Goal: Task Accomplishment & Management: Use online tool/utility

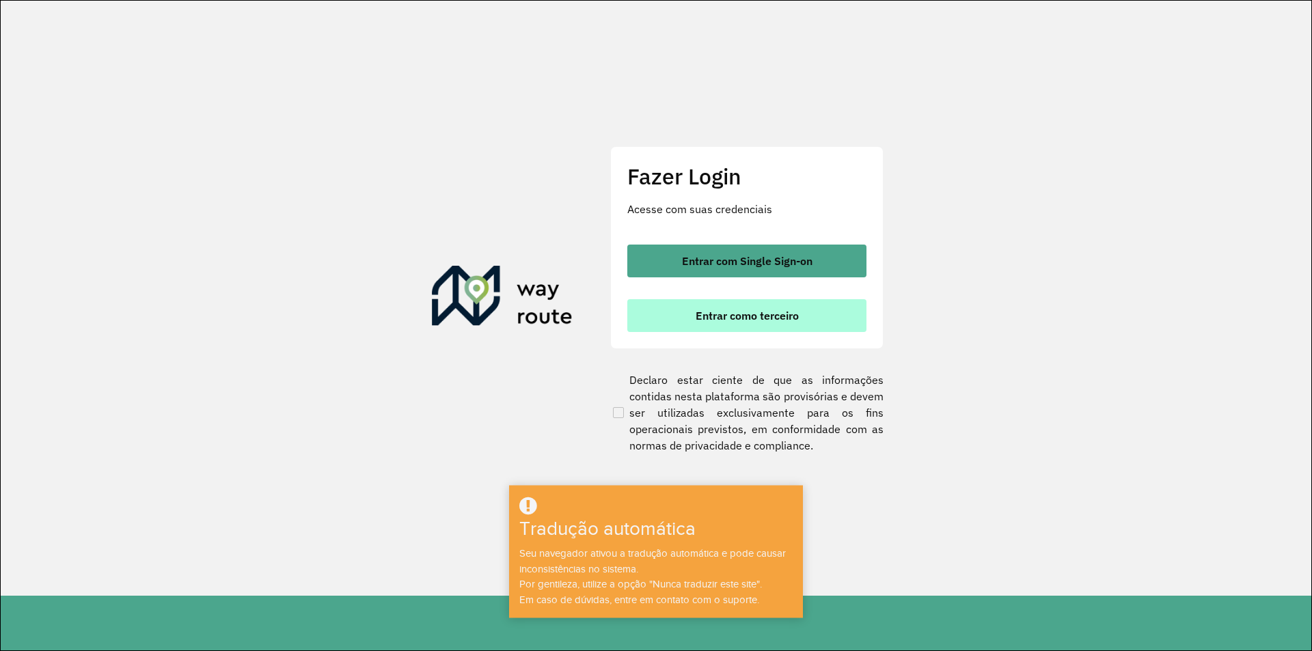
click at [740, 315] on font "Entrar como terceiro" at bounding box center [747, 316] width 103 height 14
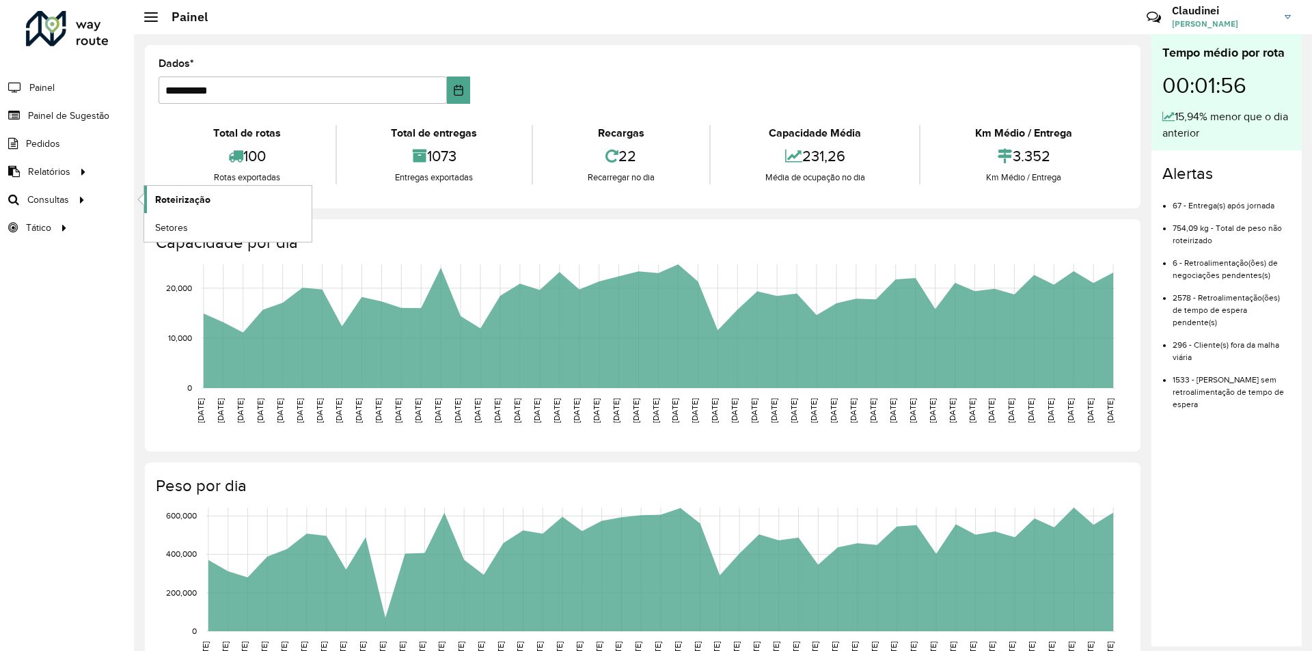
click at [193, 199] on font "Roteirização" at bounding box center [182, 199] width 55 height 11
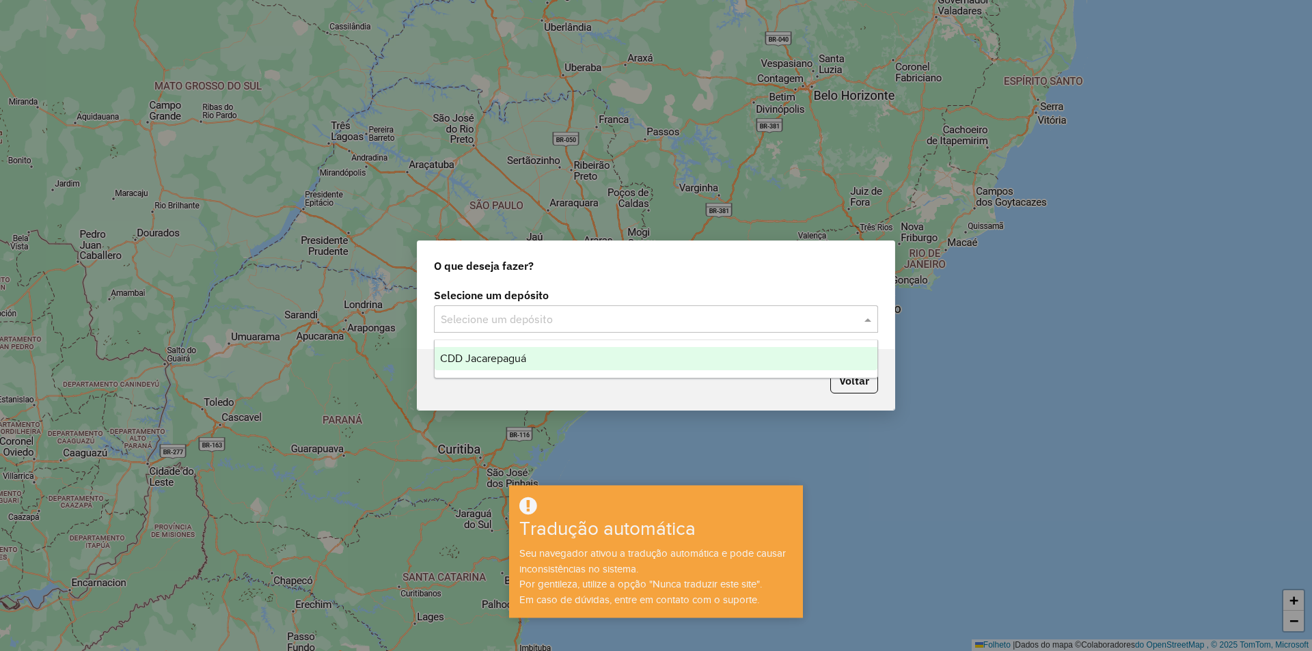
click at [872, 321] on span at bounding box center [869, 319] width 17 height 16
click at [550, 364] on div "CDD Jacarepaguá" at bounding box center [656, 358] width 443 height 23
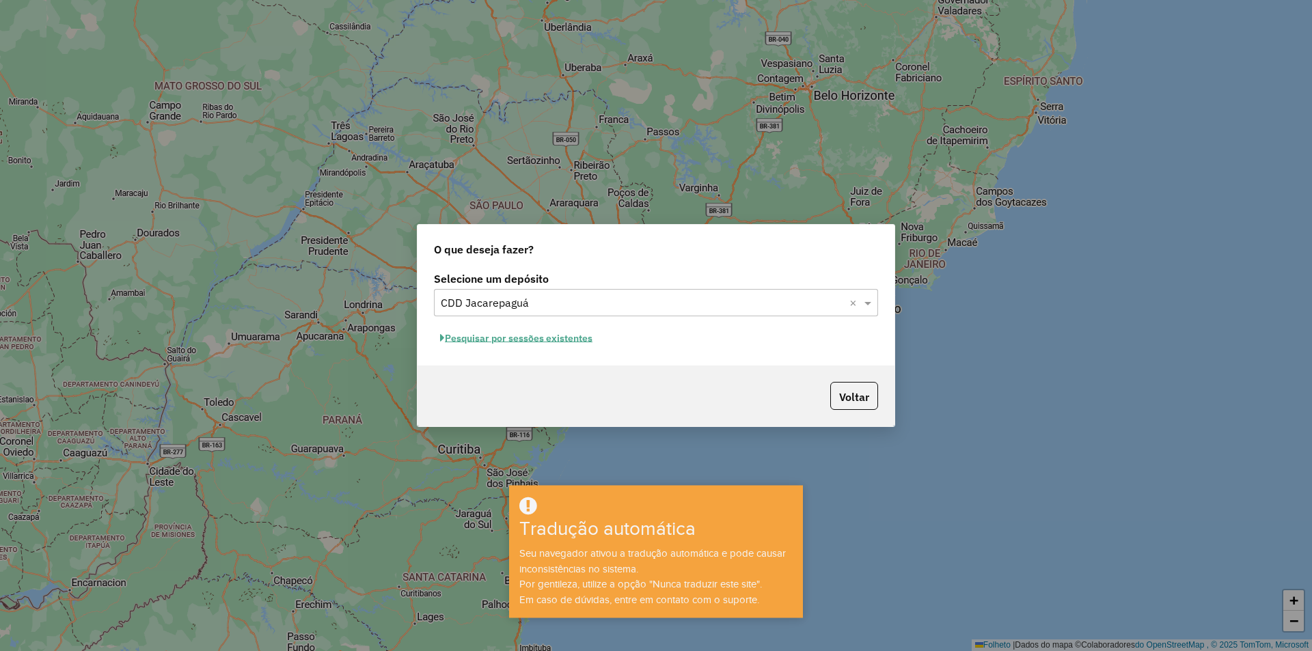
click at [556, 340] on font "Pesquisar por sessões existentes" at bounding box center [519, 338] width 148 height 12
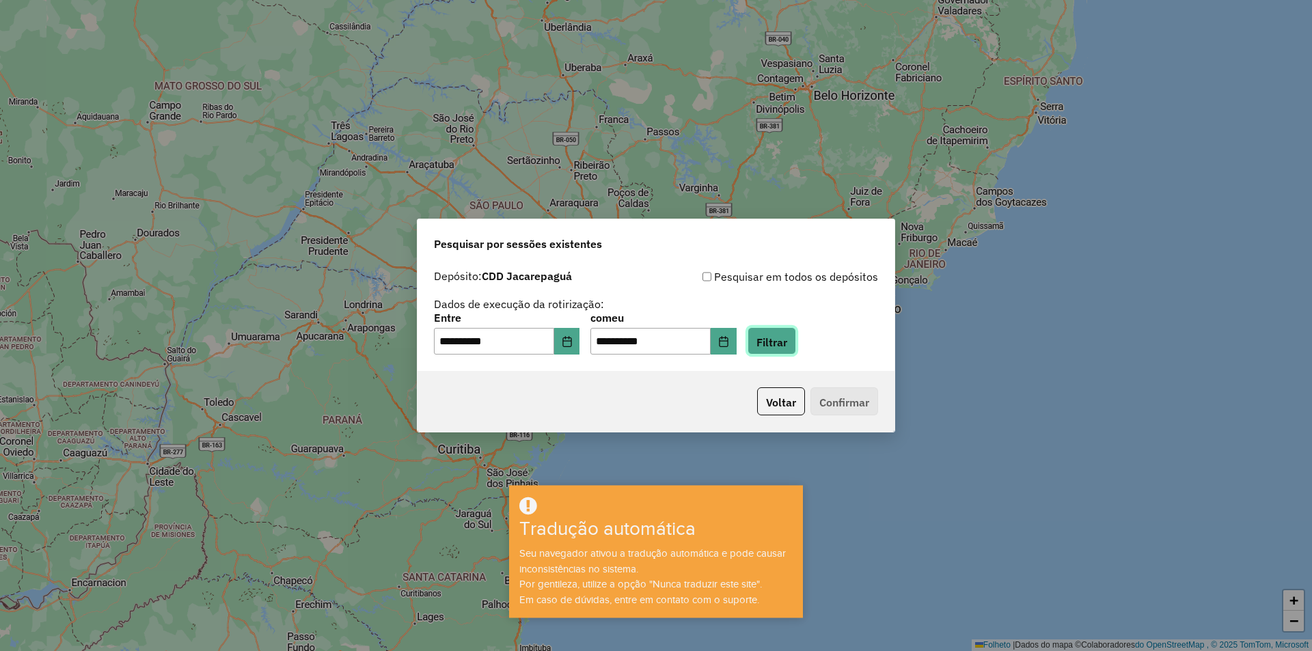
click at [787, 347] on font "Filtrar" at bounding box center [772, 342] width 31 height 14
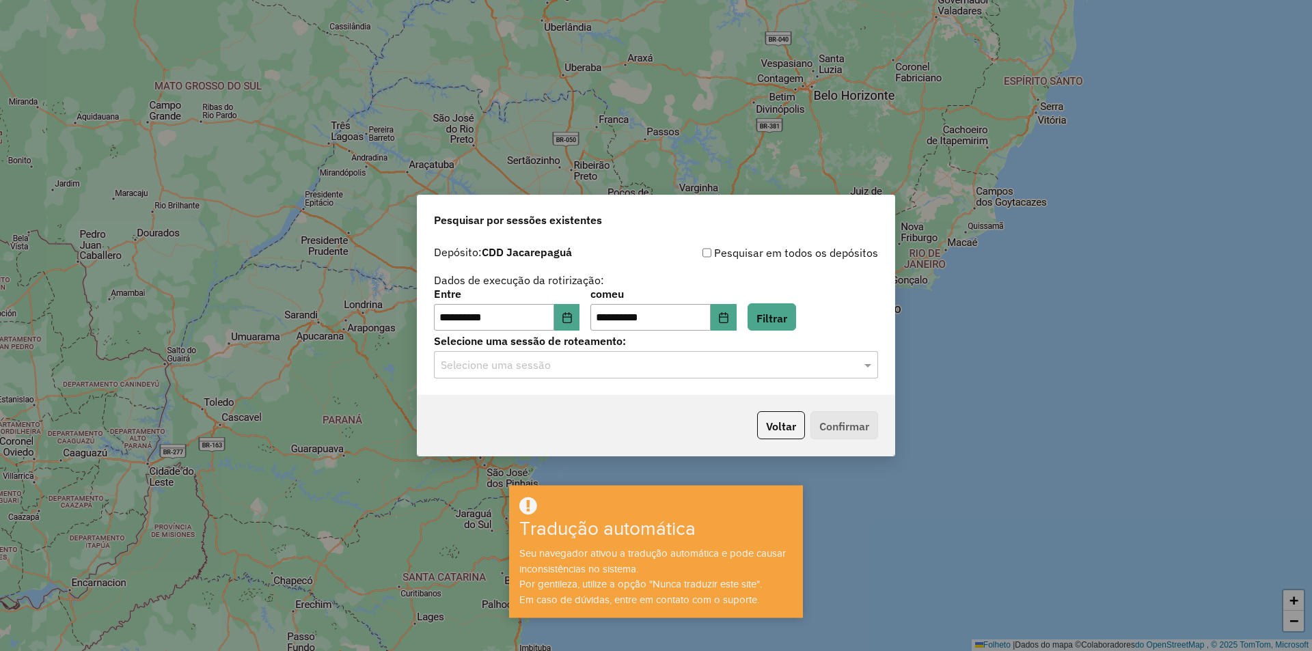
click at [598, 371] on input "text" at bounding box center [642, 366] width 403 height 16
click at [516, 407] on font "1281806 - 24/09/2025 19:35" at bounding box center [493, 405] width 107 height 12
click at [850, 430] on font "Confirmar" at bounding box center [845, 427] width 50 height 14
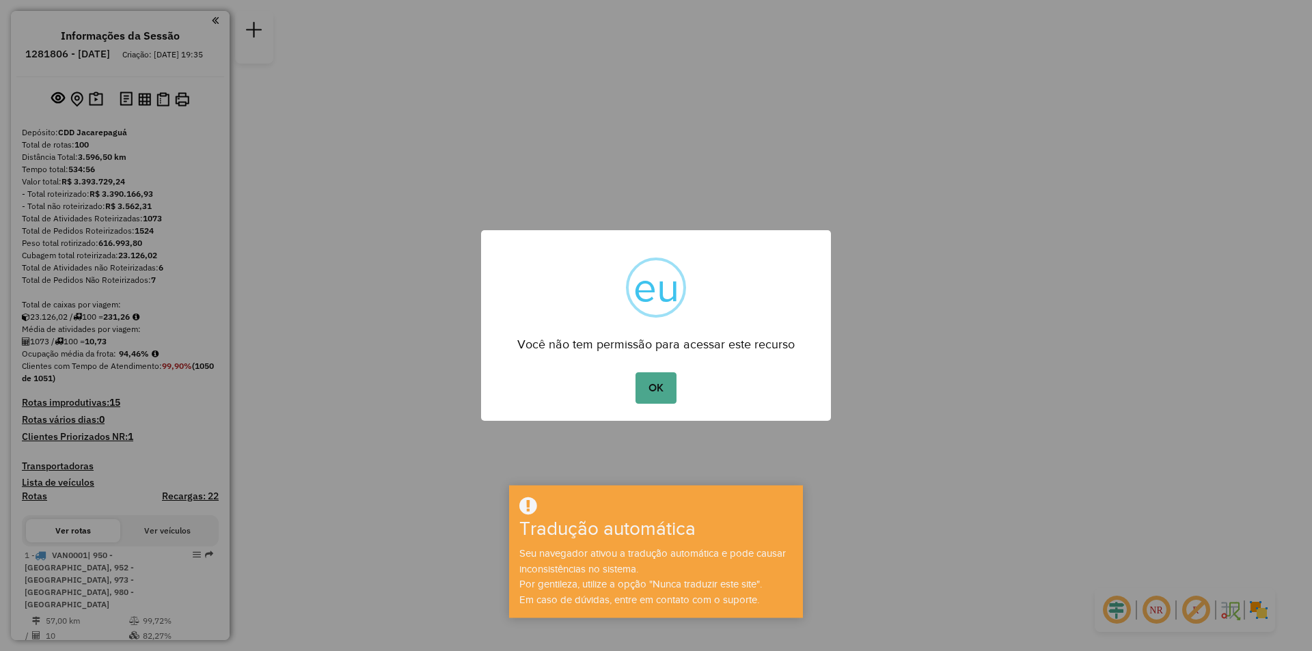
drag, startPoint x: 664, startPoint y: 397, endPoint x: 658, endPoint y: 388, distance: 10.4
click at [664, 397] on button "OK" at bounding box center [656, 388] width 40 height 31
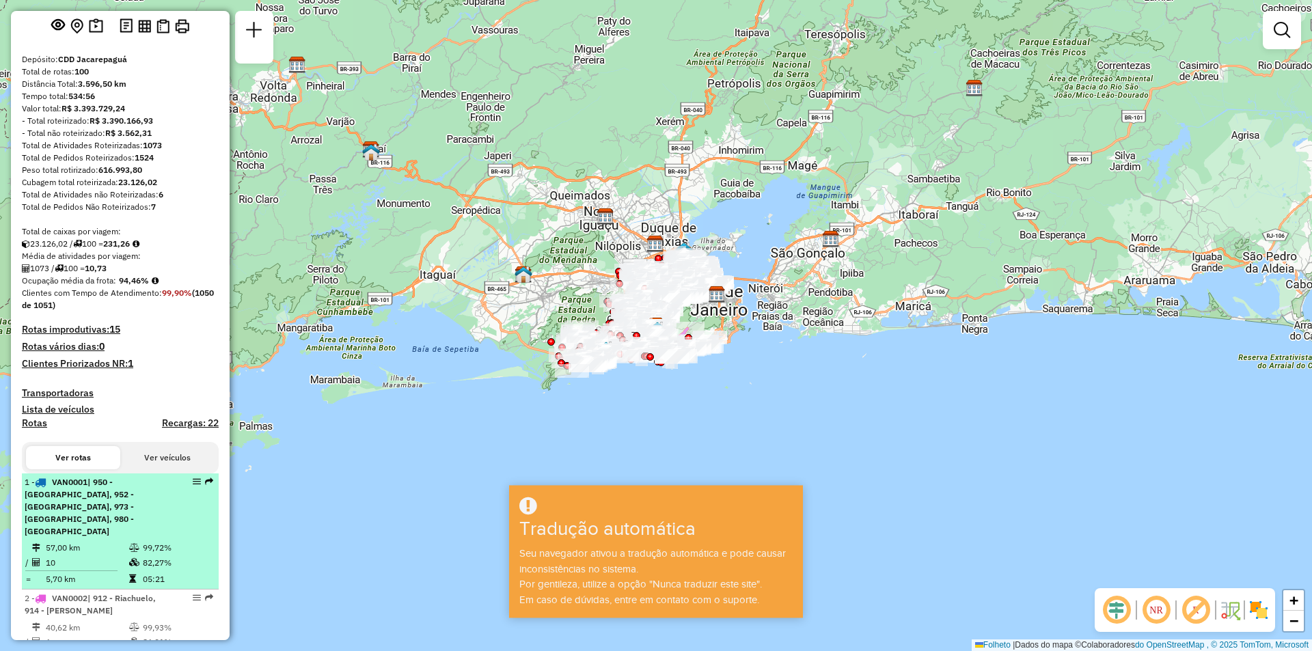
scroll to position [146, 0]
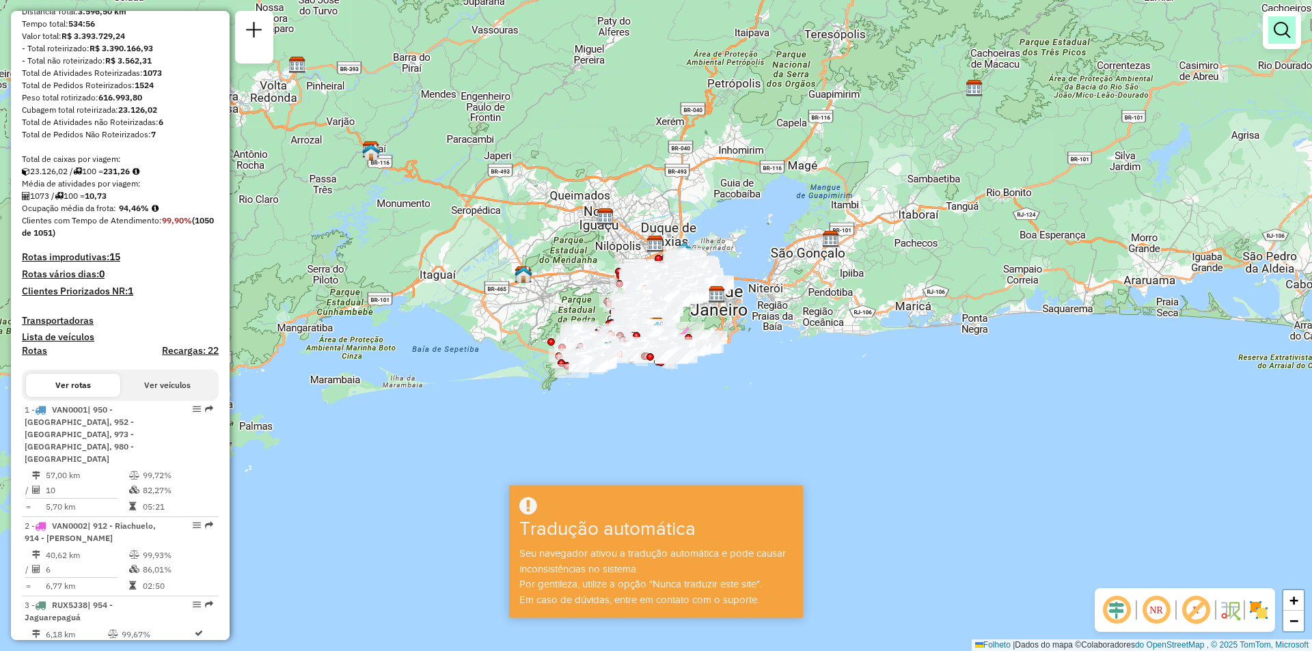
click at [1271, 26] on link at bounding box center [1282, 29] width 27 height 27
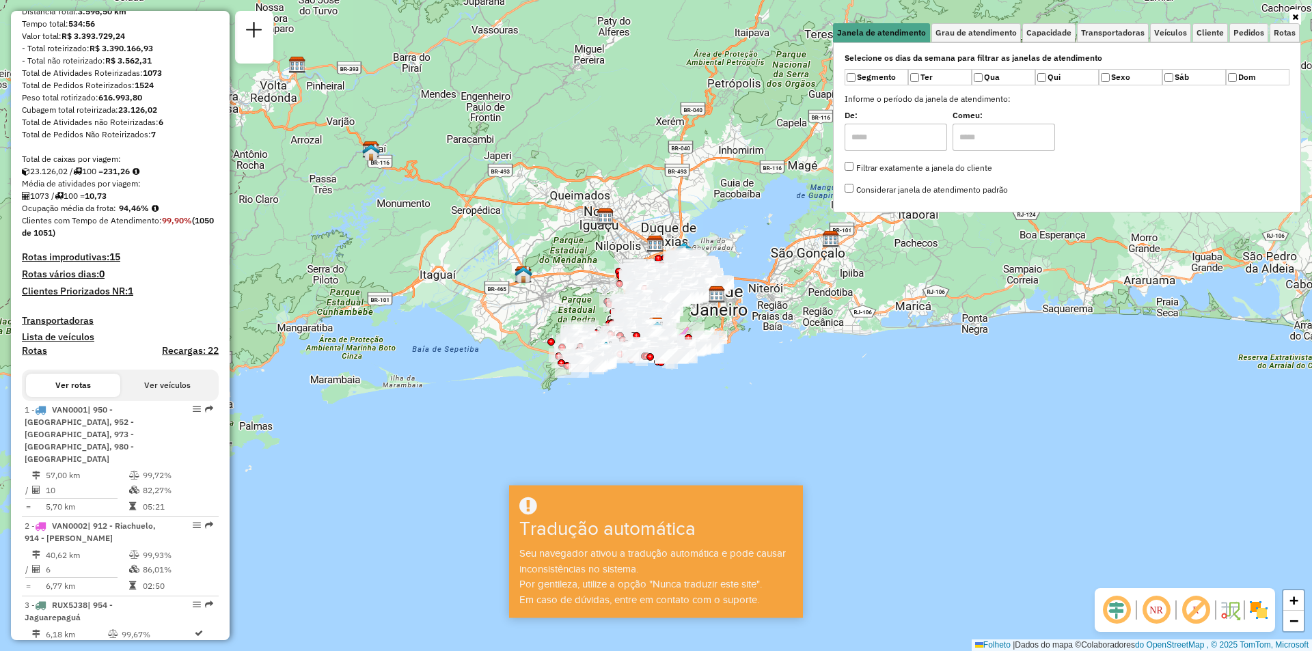
click at [1293, 16] on icon at bounding box center [1296, 17] width 6 height 8
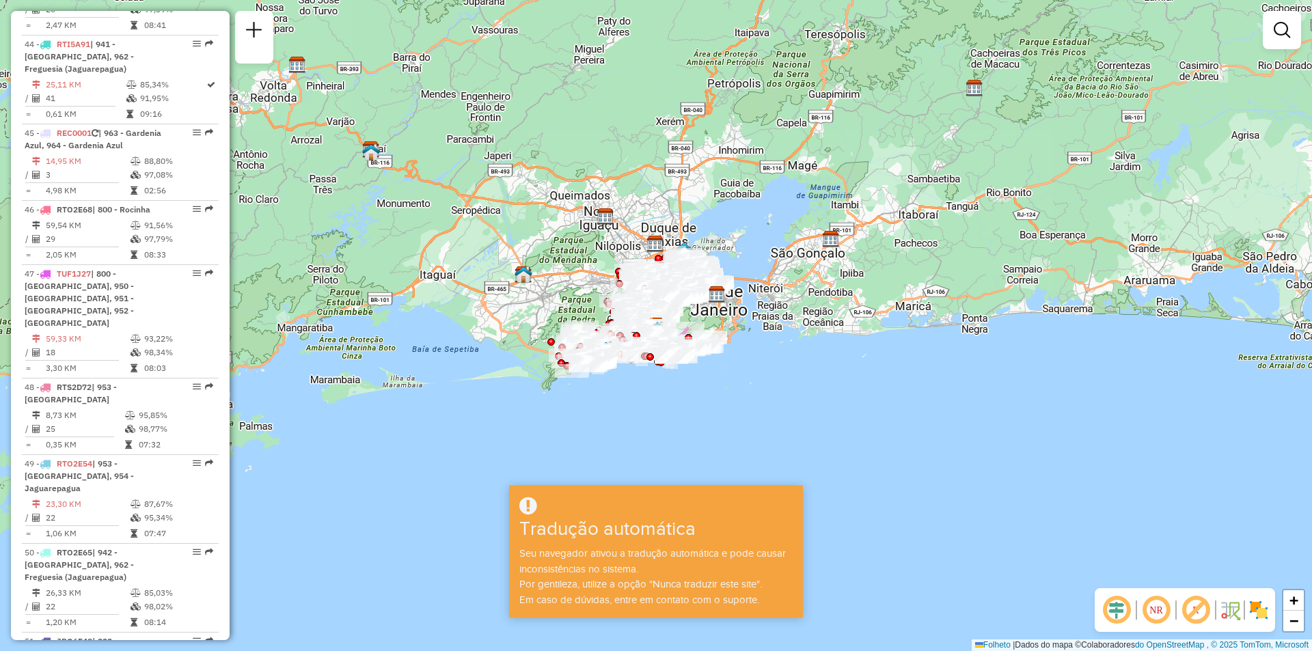
scroll to position [4067, 0]
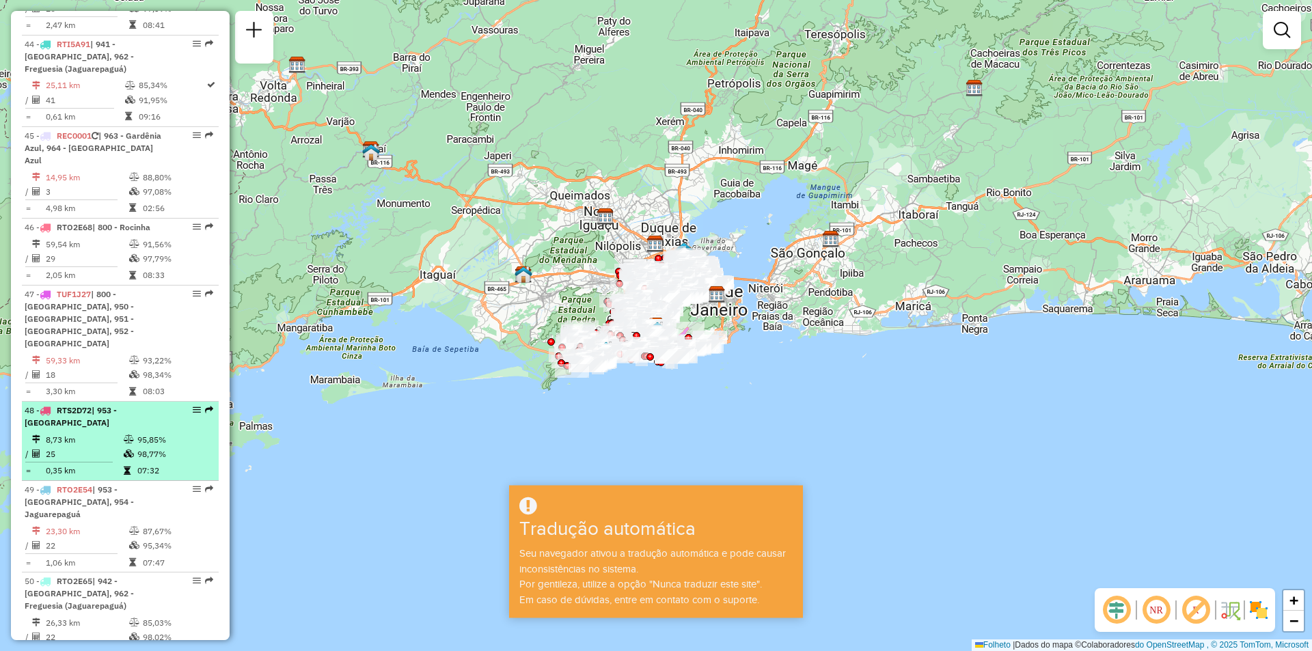
click at [205, 406] on em at bounding box center [209, 410] width 8 height 8
select select "**********"
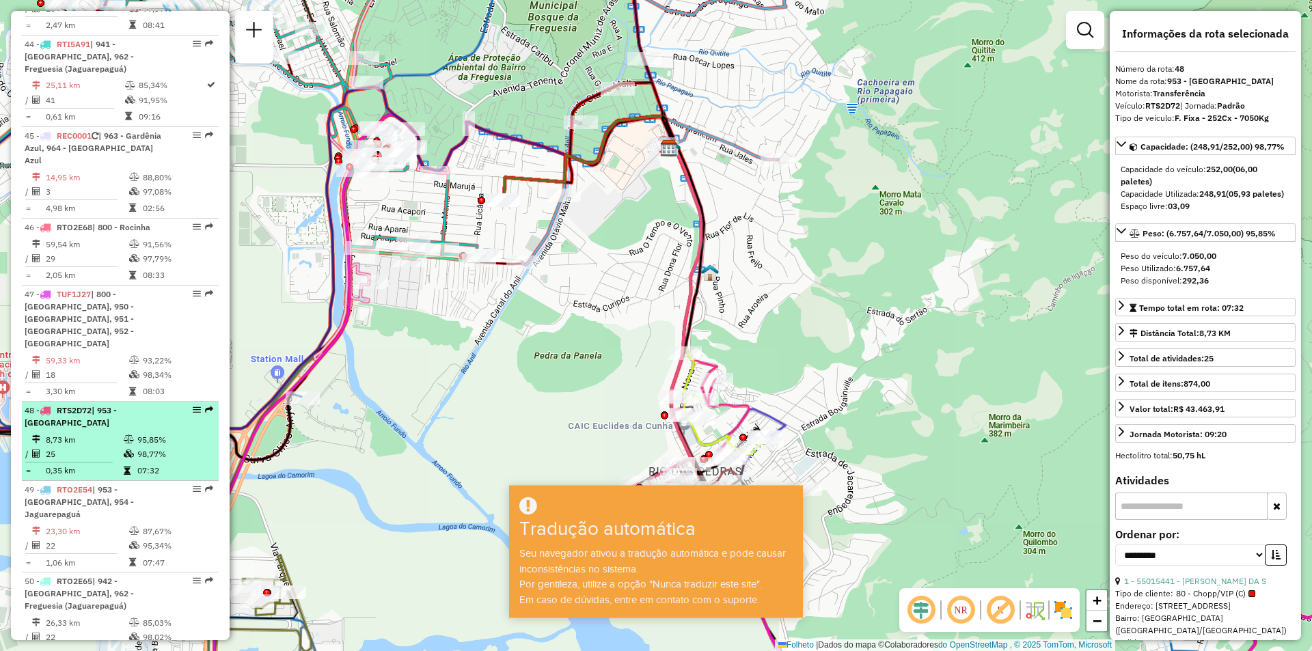
click at [187, 406] on div at bounding box center [192, 410] width 41 height 8
drag, startPoint x: 187, startPoint y: 338, endPoint x: 194, endPoint y: 340, distance: 7.0
click at [193, 406] on em at bounding box center [197, 410] width 8 height 8
click at [196, 406] on em at bounding box center [197, 410] width 8 height 8
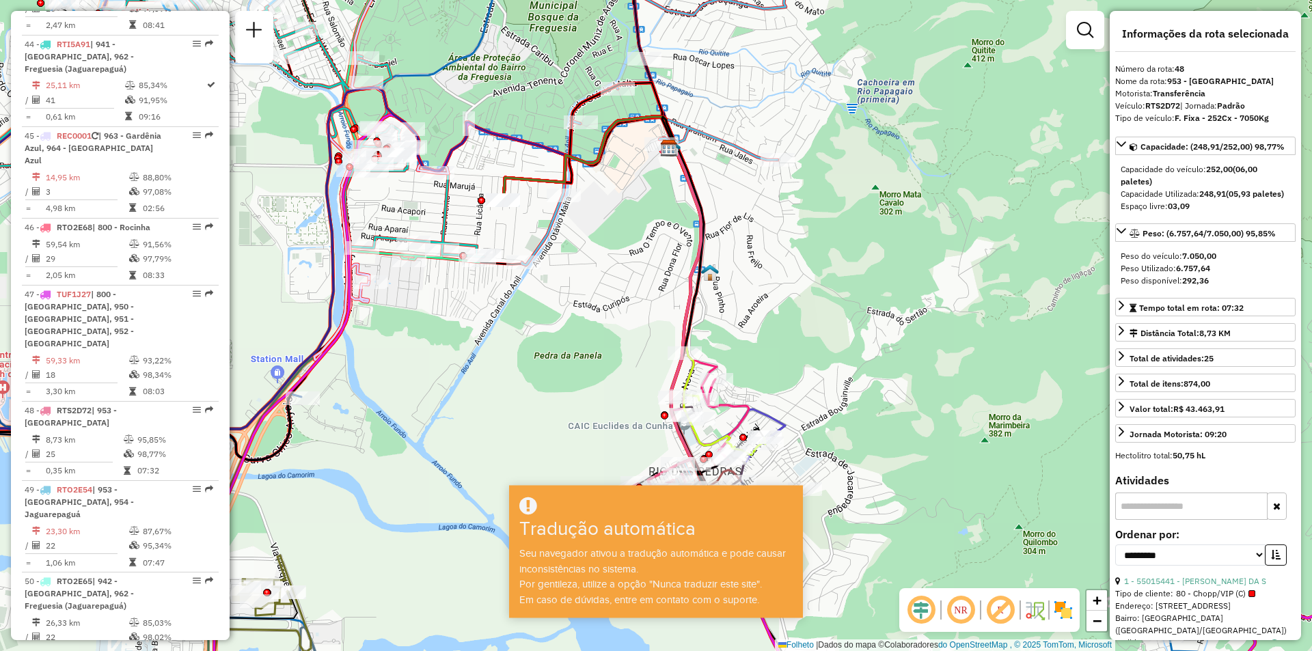
drag, startPoint x: 183, startPoint y: 336, endPoint x: 234, endPoint y: 327, distance: 51.4
click at [288, 302] on div "Janela de atendimento Grau de atendimento Capacidade Transportadoras Veículos C…" at bounding box center [656, 325] width 1312 height 651
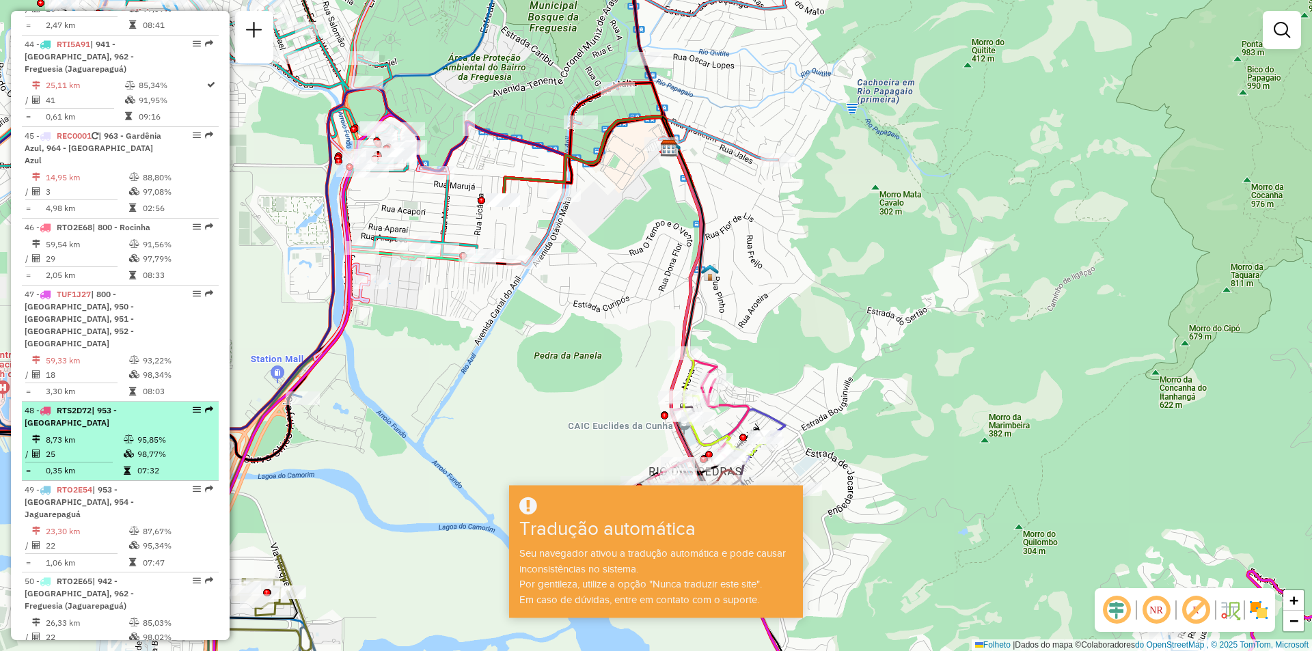
drag, startPoint x: 204, startPoint y: 336, endPoint x: 194, endPoint y: 334, distance: 9.8
click at [194, 406] on em at bounding box center [197, 410] width 8 height 8
select select "**********"
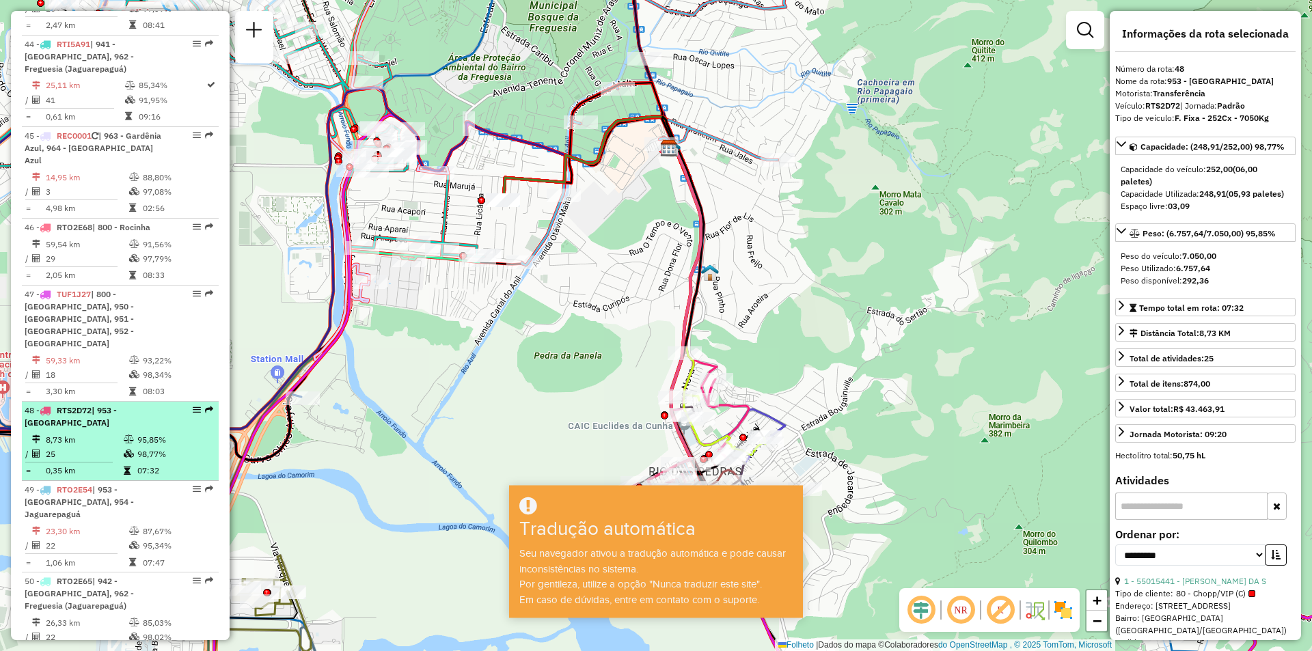
drag, startPoint x: 201, startPoint y: 334, endPoint x: 191, endPoint y: 333, distance: 9.7
click at [193, 406] on em at bounding box center [197, 410] width 8 height 8
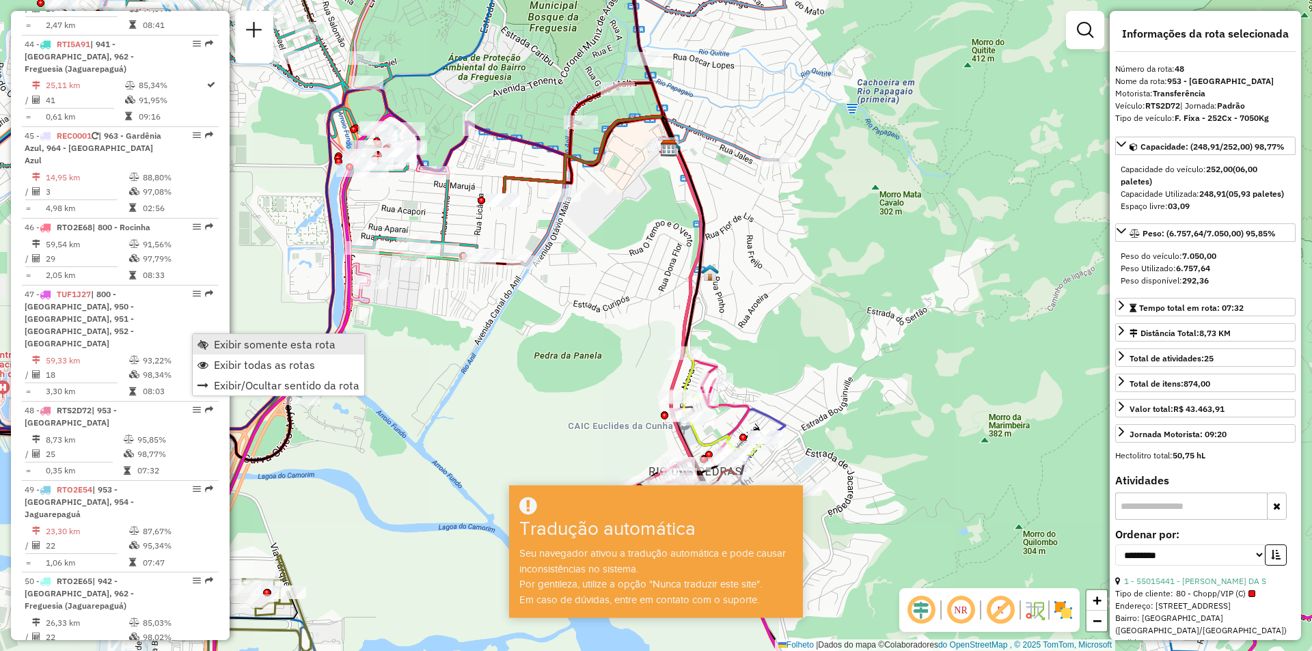
click at [224, 342] on font "Exibir somente esta rota" at bounding box center [275, 345] width 122 height 14
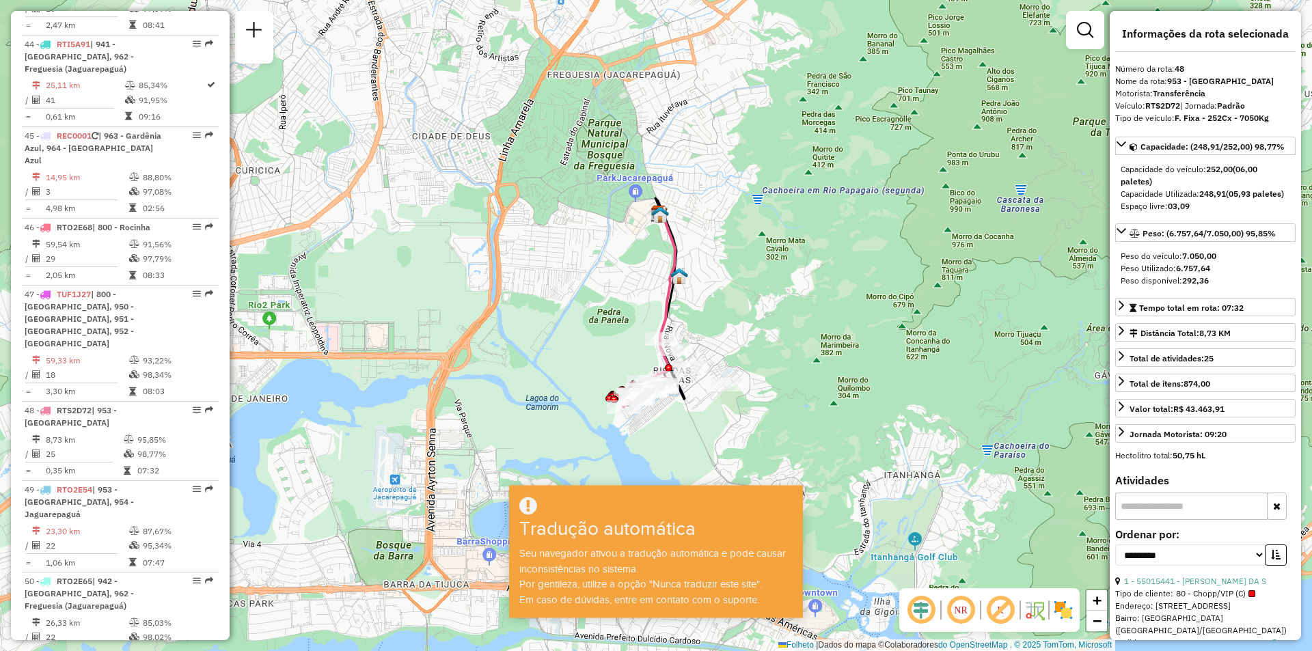
drag, startPoint x: 794, startPoint y: 360, endPoint x: 759, endPoint y: 355, distance: 36.0
click at [759, 355] on div "Janela de atendimento Grau de atendimento Capacidade Transportadoras Veículos C…" at bounding box center [656, 325] width 1312 height 651
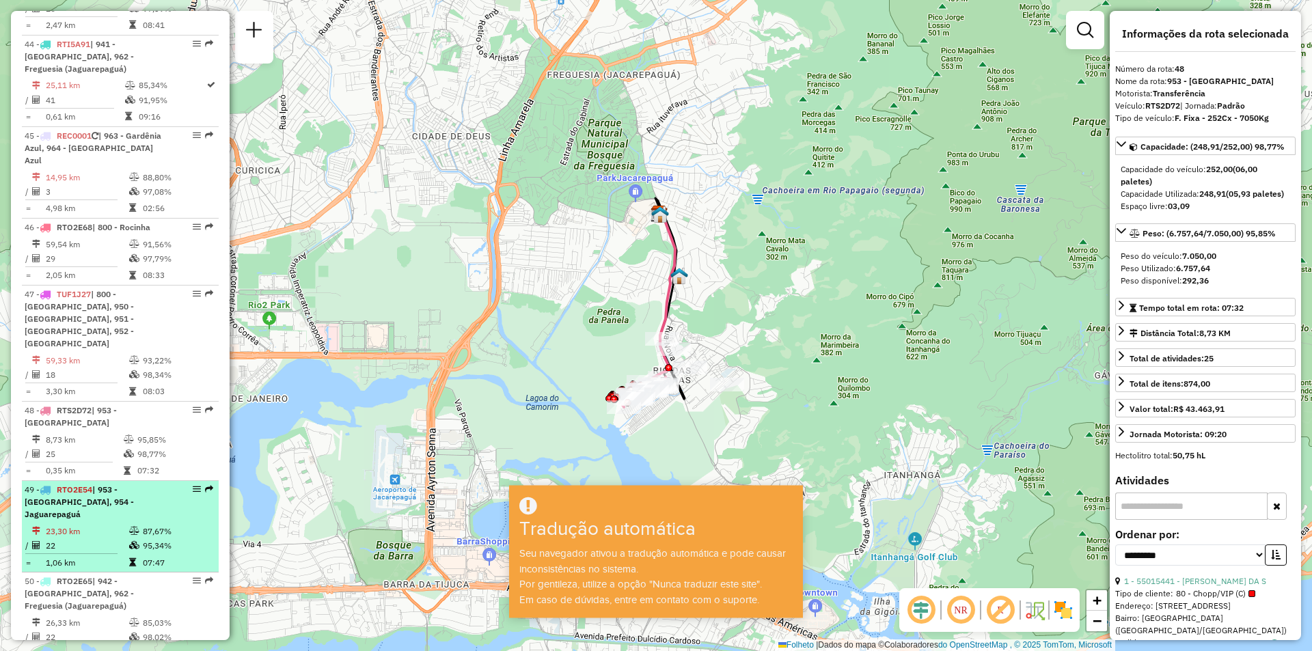
click at [205, 485] on em at bounding box center [209, 489] width 8 height 8
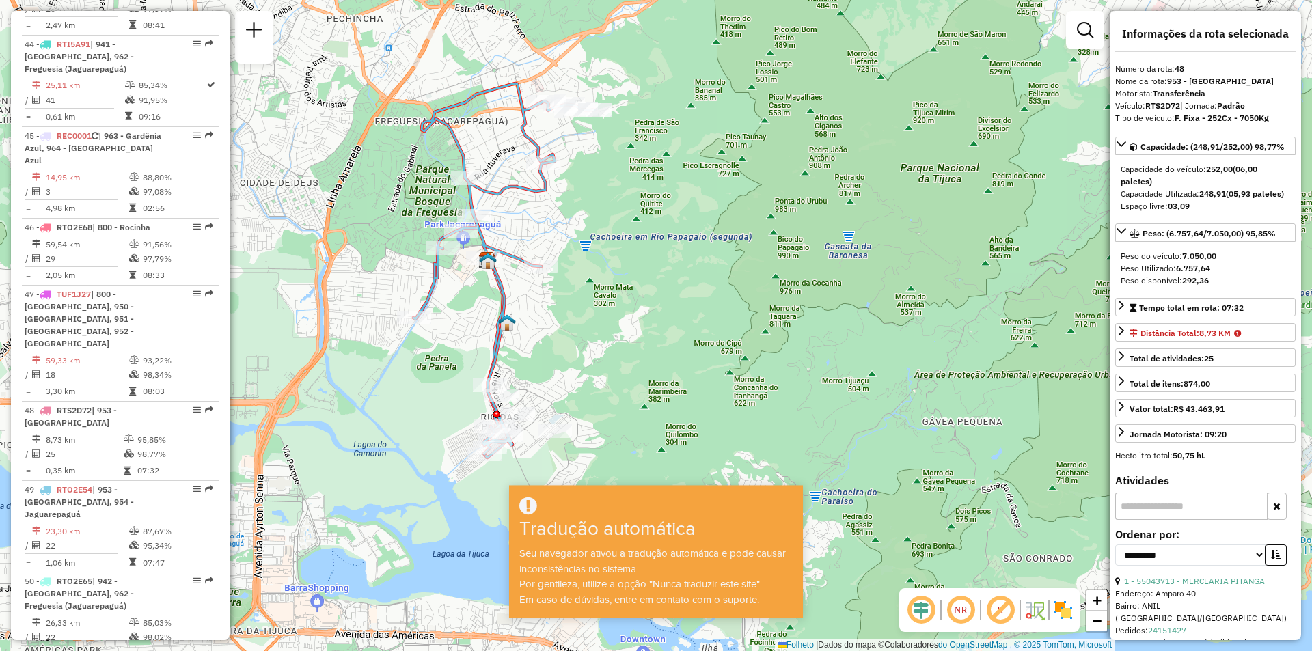
drag, startPoint x: 727, startPoint y: 392, endPoint x: 576, endPoint y: 338, distance: 161.3
click at [576, 338] on div "Janela de atendimento Grau de atendimento Capacidade Transportadoras Veículos C…" at bounding box center [656, 325] width 1312 height 651
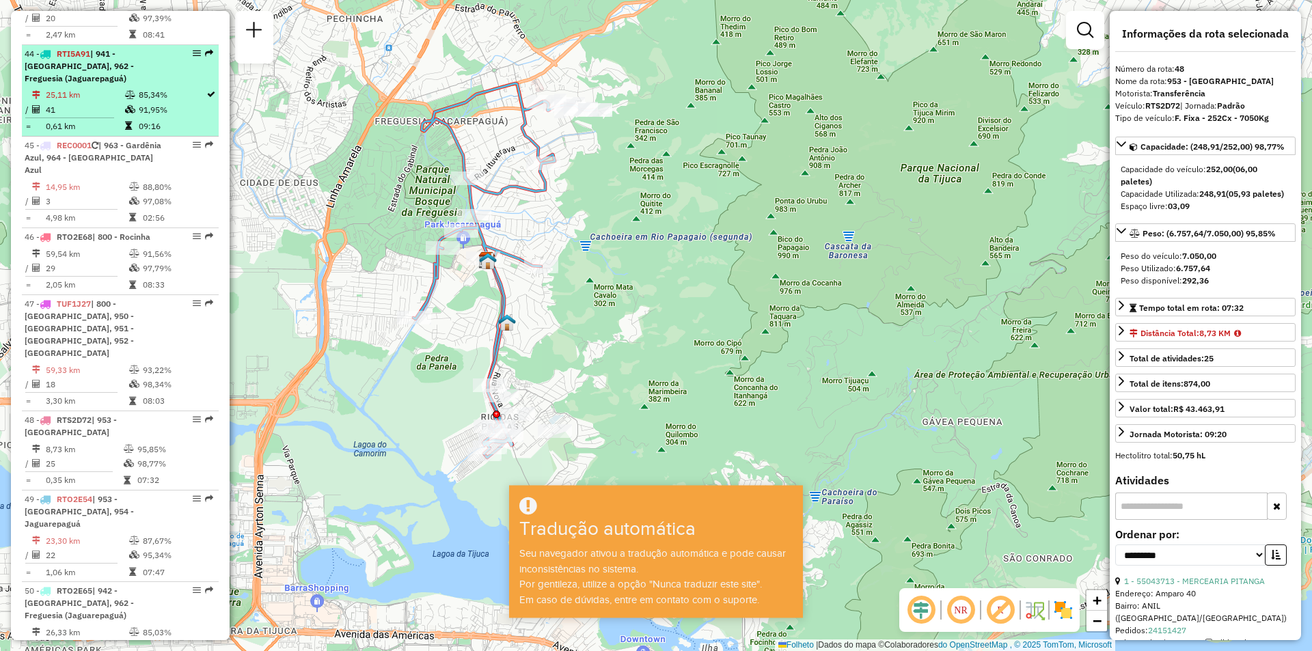
click at [205, 49] on em at bounding box center [209, 53] width 8 height 8
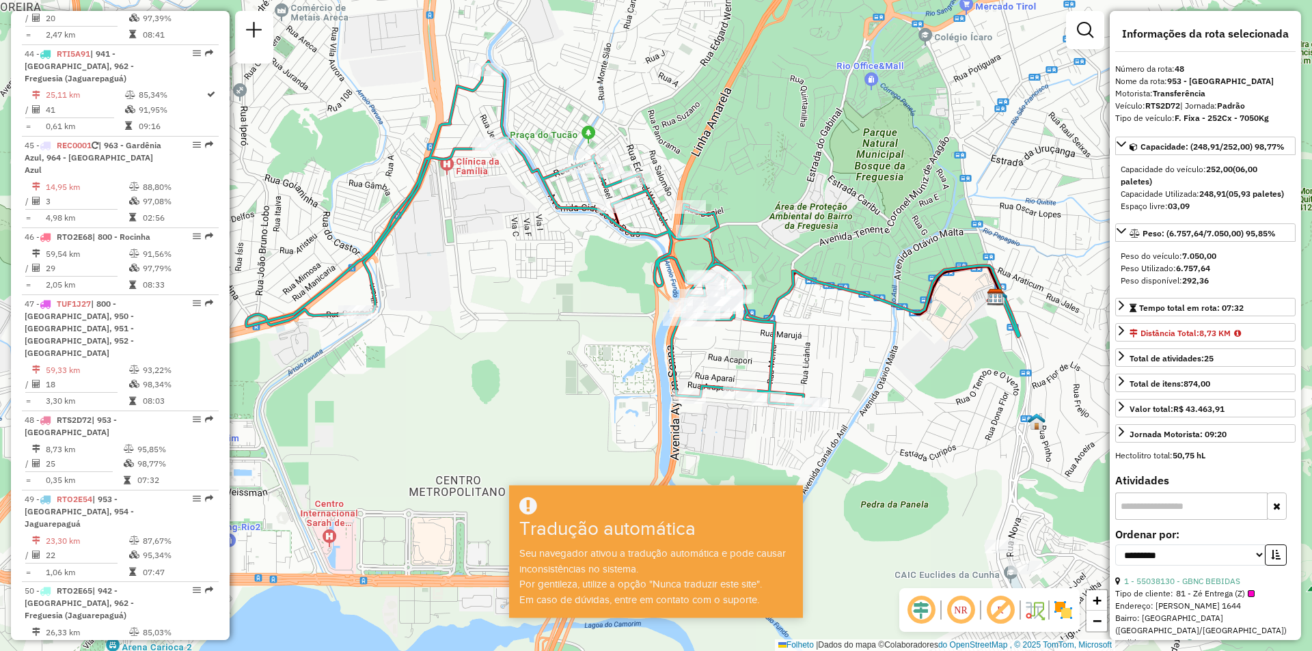
drag, startPoint x: 848, startPoint y: 410, endPoint x: 825, endPoint y: 319, distance: 94.5
click at [825, 319] on div "Janela de atendimento Grau de atendimento Capacidade Transportadoras Veículos C…" at bounding box center [656, 325] width 1312 height 651
